Goal: Task Accomplishment & Management: Use online tool/utility

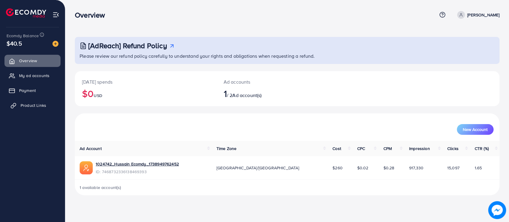
click at [34, 105] on span "Product Links" at bounding box center [34, 106] width 26 height 6
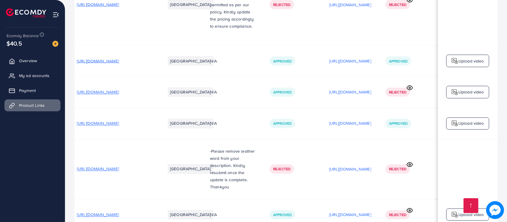
scroll to position [0, 72]
click at [413, 208] on icon at bounding box center [410, 211] width 6 height 6
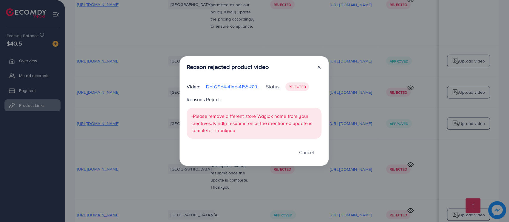
click at [318, 66] on icon at bounding box center [319, 67] width 5 height 5
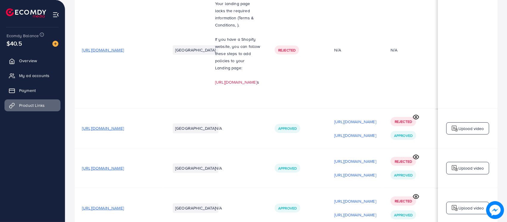
scroll to position [0, 0]
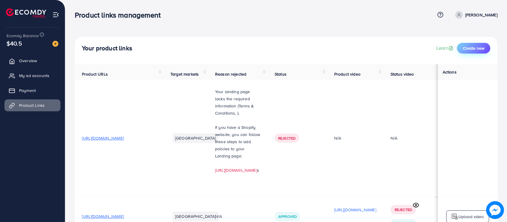
click at [469, 52] on button "Create new" at bounding box center [473, 48] width 33 height 11
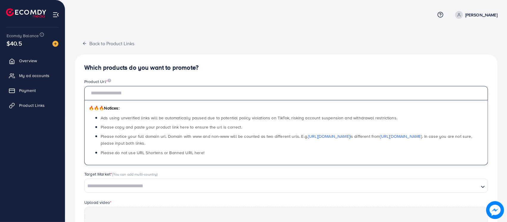
click at [190, 93] on input "text" at bounding box center [286, 93] width 404 height 14
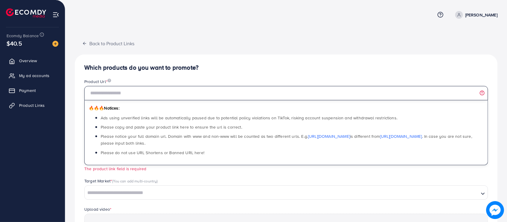
paste input "**********"
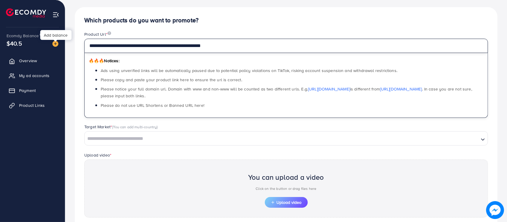
scroll to position [48, 0]
type input "**********"
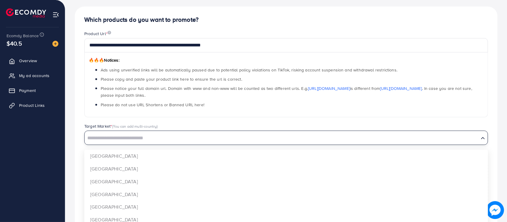
click at [131, 137] on input "Search for option" at bounding box center [282, 138] width 394 height 9
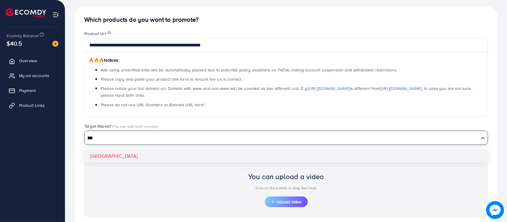
type input "***"
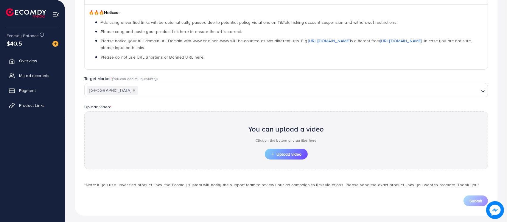
scroll to position [98, 0]
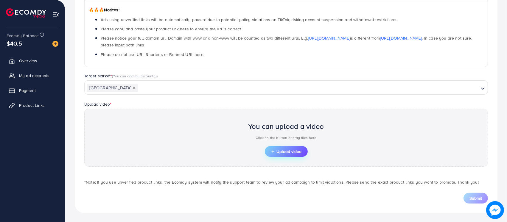
click at [277, 150] on span "Upload video" at bounding box center [286, 152] width 31 height 4
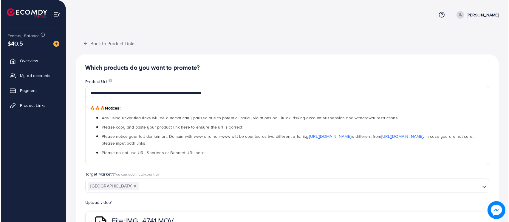
scroll to position [69, 0]
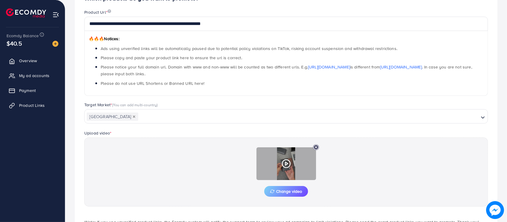
click at [287, 160] on circle at bounding box center [286, 164] width 8 height 8
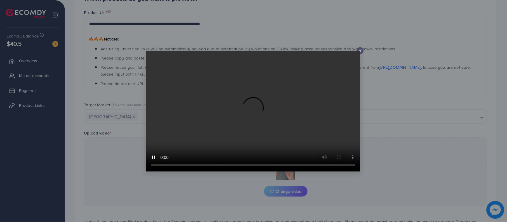
scroll to position [0, 0]
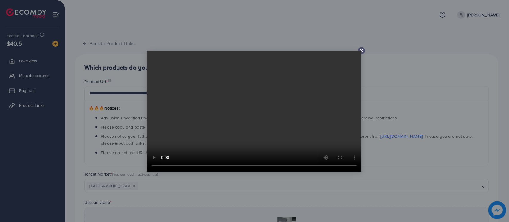
click at [361, 53] on div at bounding box center [361, 50] width 7 height 7
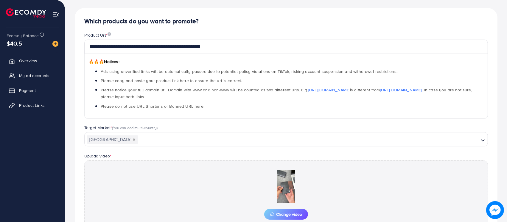
scroll to position [110, 0]
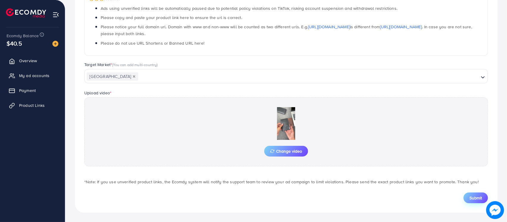
click at [469, 195] on button "Submit" at bounding box center [476, 198] width 24 height 11
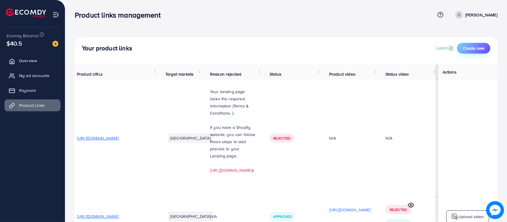
click at [465, 47] on span "Create new" at bounding box center [473, 48] width 21 height 6
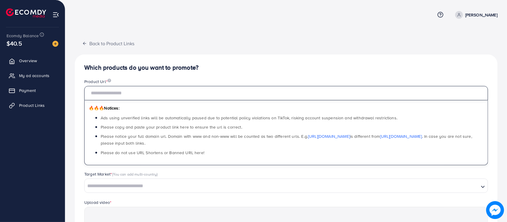
click at [188, 95] on input "text" at bounding box center [286, 93] width 404 height 14
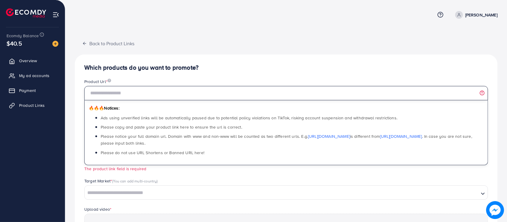
paste input "**********"
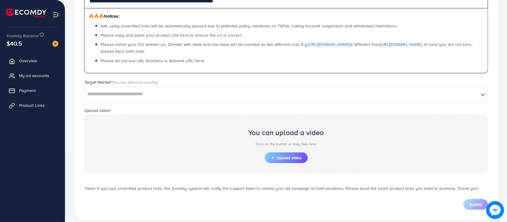
scroll to position [98, 0]
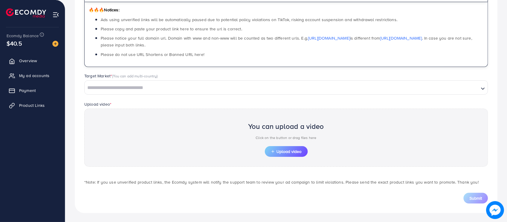
type input "**********"
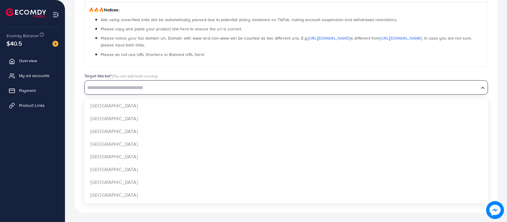
click at [131, 85] on input "Search for option" at bounding box center [282, 87] width 394 height 9
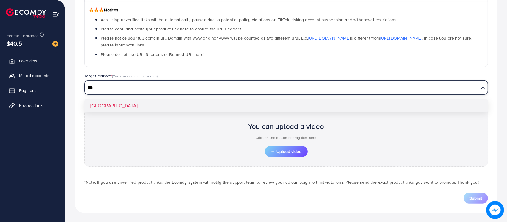
type input "***"
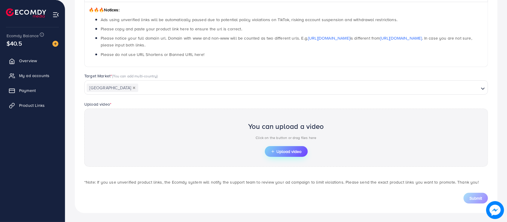
click at [270, 148] on button "Upload video" at bounding box center [286, 151] width 43 height 11
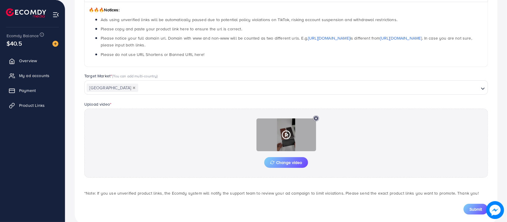
click at [285, 136] on icon at bounding box center [287, 135] width 10 height 10
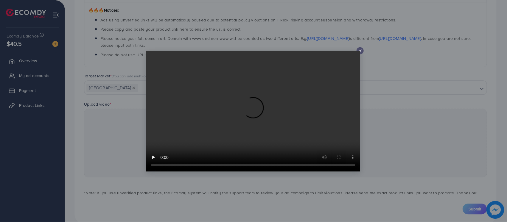
scroll to position [0, 0]
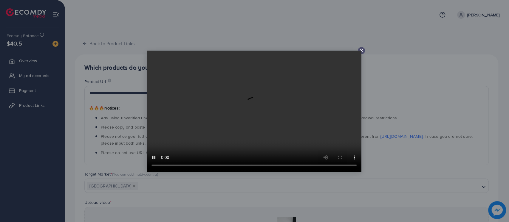
click at [360, 51] on video at bounding box center [254, 111] width 215 height 121
click at [362, 51] on icon at bounding box center [361, 50] width 5 height 5
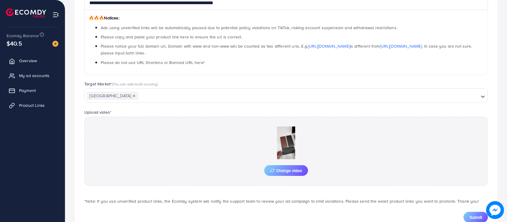
scroll to position [110, 0]
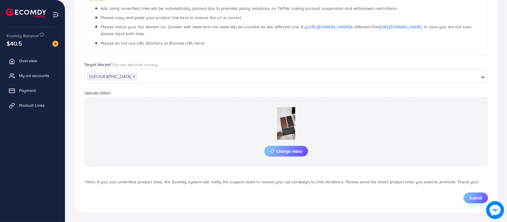
click at [471, 198] on span "Submit" at bounding box center [476, 198] width 13 height 6
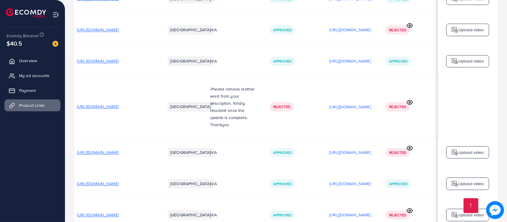
scroll to position [0, 79]
click at [410, 208] on icon at bounding box center [410, 211] width 6 height 6
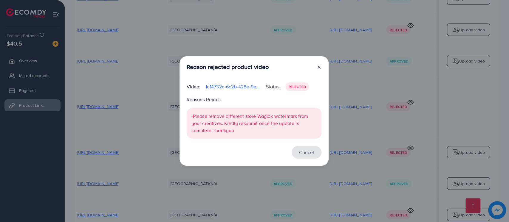
click at [308, 150] on button "Cancel" at bounding box center [307, 152] width 30 height 13
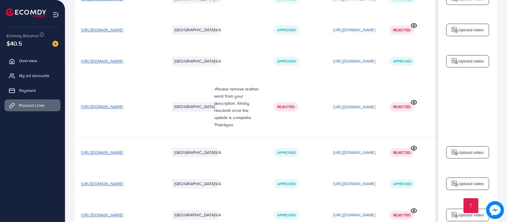
scroll to position [0, 0]
click at [33, 71] on link "My ad accounts" at bounding box center [32, 76] width 56 height 12
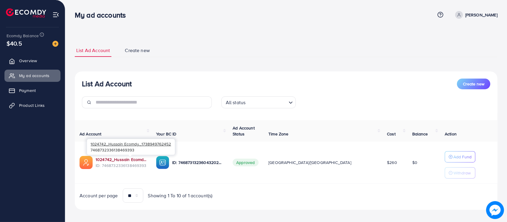
click at [103, 157] on link "1024742_Hussain Ecomdy_1738949762452" at bounding box center [121, 160] width 51 height 6
click at [40, 105] on span "Product Links" at bounding box center [34, 106] width 26 height 6
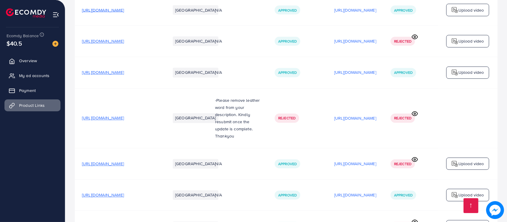
scroll to position [1203, 0]
